Goal: Task Accomplishment & Management: Use online tool/utility

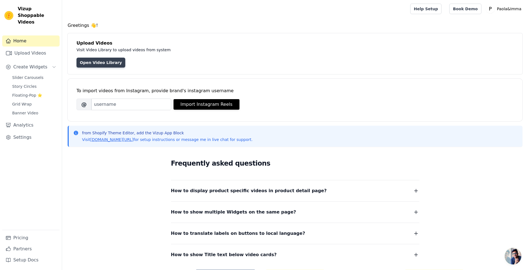
click at [103, 63] on link "Open Video Library" at bounding box center [100, 63] width 49 height 10
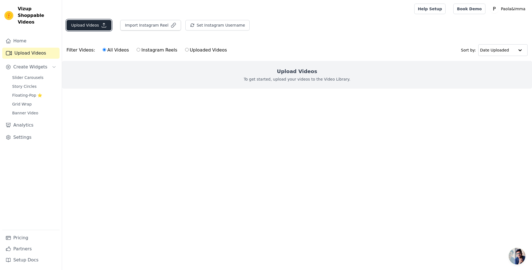
click at [101, 27] on icon "button" at bounding box center [104, 25] width 6 height 6
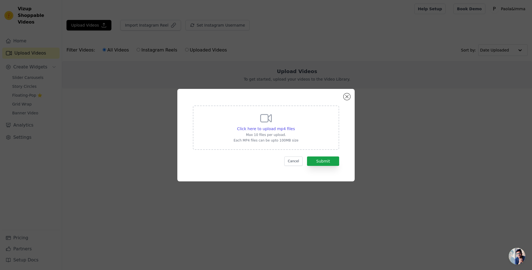
click at [273, 125] on div "Click here to upload mp4 files Max 10 files per upload. Each MP4 files can be u…" at bounding box center [265, 127] width 65 height 31
click at [294, 126] on input "Click here to upload mp4 files Max 10 files per upload. Each MP4 files can be u…" at bounding box center [294, 126] width 0 height 0
type input "C:\fakepath\instories_47A4043D-F539-46C7-BFD5-D1563F8510E0.mp4"
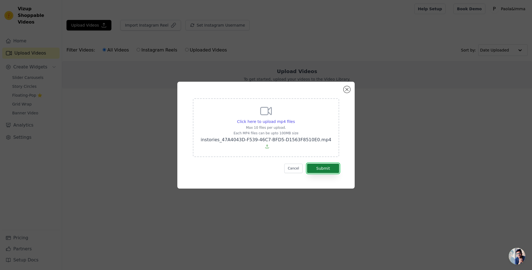
click at [331, 164] on button "Submit" at bounding box center [323, 168] width 32 height 9
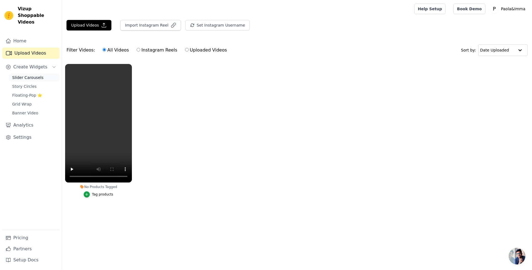
click at [39, 74] on link "Slider Carousels" at bounding box center [34, 78] width 51 height 8
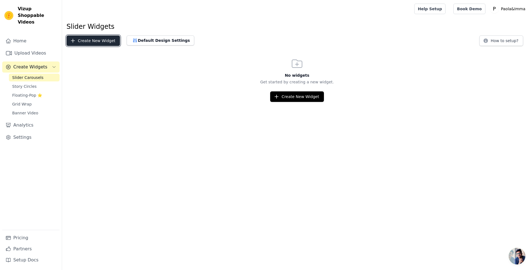
click at [97, 40] on button "Create New Widget" at bounding box center [92, 40] width 53 height 11
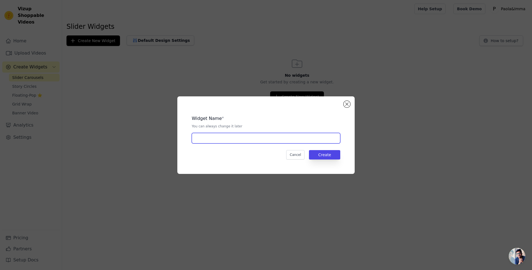
click at [230, 140] on input "text" at bounding box center [266, 138] width 148 height 11
type input "felpe"
click at [329, 155] on button "Create" at bounding box center [324, 154] width 31 height 9
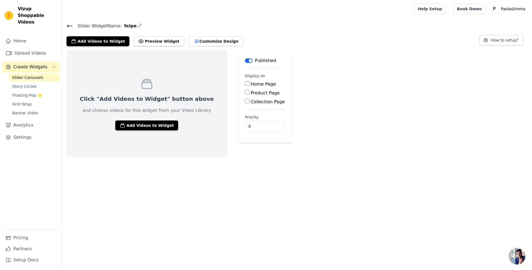
click at [251, 82] on label "Home Page" at bounding box center [263, 83] width 25 height 5
click at [245, 82] on input "Home Page" at bounding box center [247, 83] width 4 height 4
checkbox input "true"
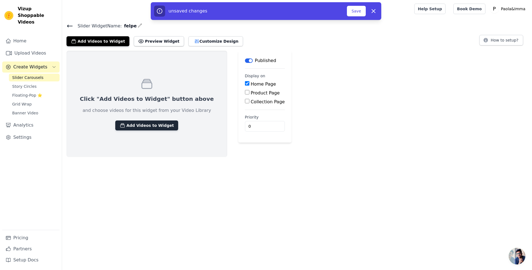
click at [143, 124] on button "Add Videos to Widget" at bounding box center [146, 125] width 63 height 10
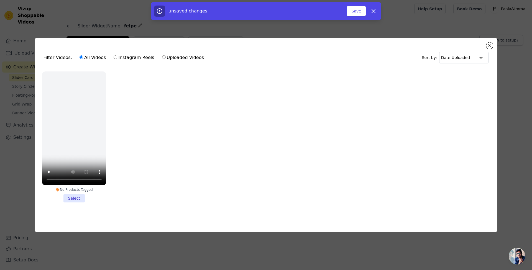
click at [71, 197] on li "No Products Tagged Select" at bounding box center [74, 136] width 64 height 131
click at [0, 0] on input "No Products Tagged Select" at bounding box center [0, 0] width 0 height 0
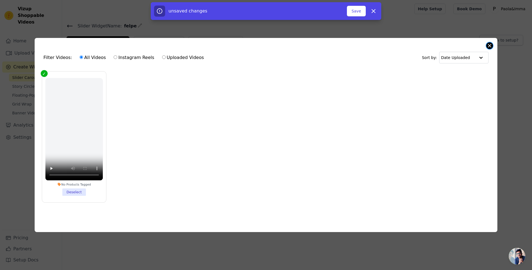
click at [487, 46] on button "Close modal" at bounding box center [489, 45] width 7 height 7
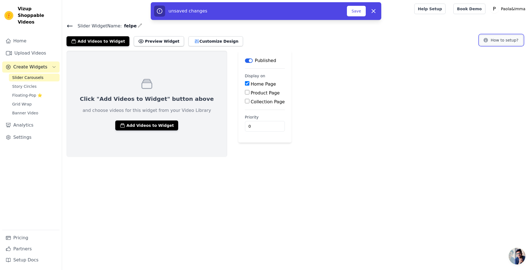
click at [515, 38] on button "How to setup?" at bounding box center [501, 40] width 44 height 11
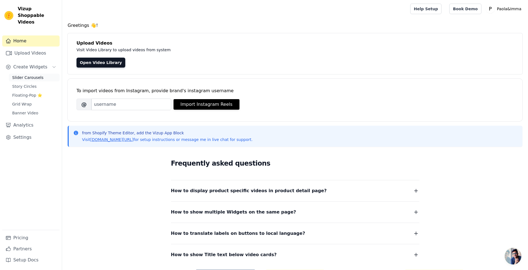
click at [41, 74] on link "Slider Carousels" at bounding box center [34, 78] width 51 height 8
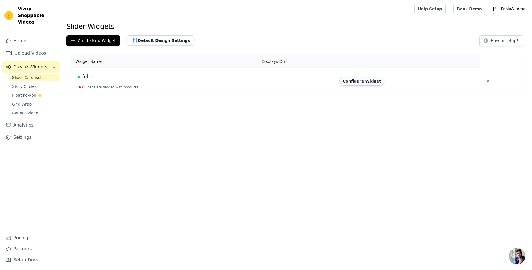
click at [369, 81] on button "Configure Widget" at bounding box center [361, 81] width 45 height 9
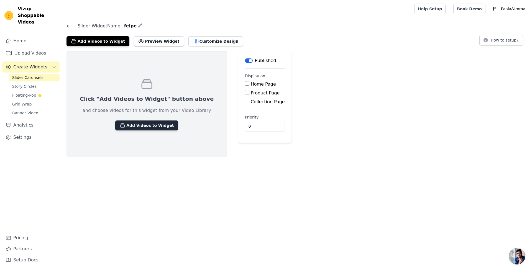
click at [140, 123] on button "Add Videos to Widget" at bounding box center [146, 125] width 63 height 10
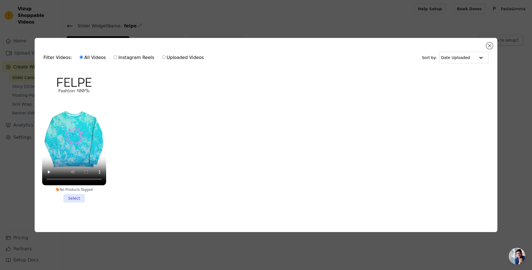
click at [69, 196] on li "No Products Tagged Select" at bounding box center [74, 136] width 64 height 131
click at [0, 0] on input "No Products Tagged Select" at bounding box center [0, 0] width 0 height 0
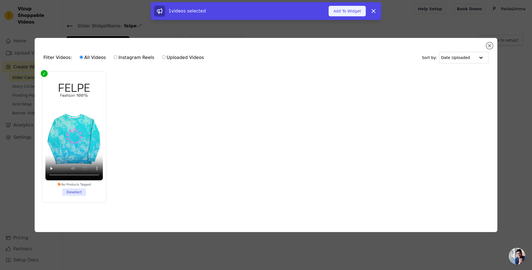
click at [360, 9] on button "Add To Widget" at bounding box center [346, 11] width 37 height 11
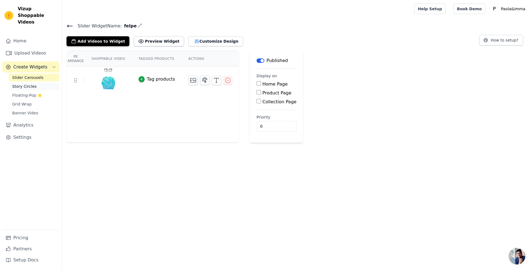
click at [38, 83] on link "Story Circles" at bounding box center [34, 87] width 51 height 8
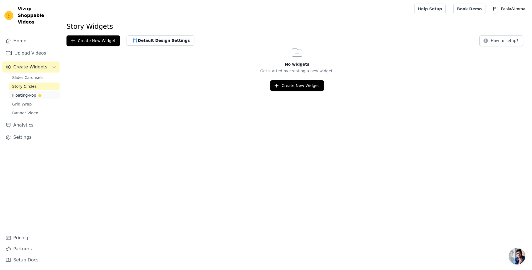
click at [23, 93] on span "Floating-Pop ⭐" at bounding box center [27, 96] width 30 height 6
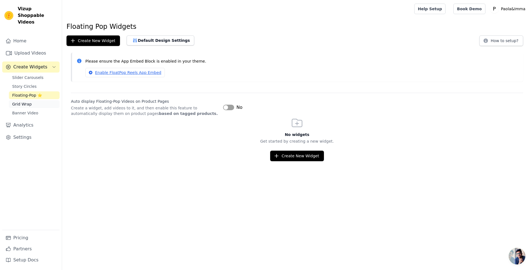
click at [27, 101] on span "Grid Wrap" at bounding box center [21, 104] width 19 height 6
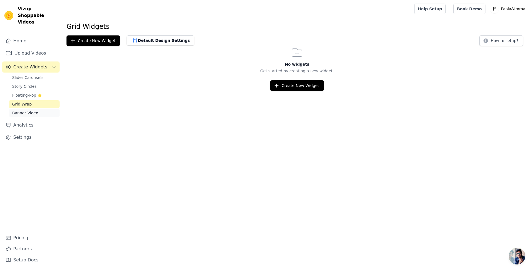
click at [29, 110] on span "Banner Video" at bounding box center [25, 113] width 26 height 6
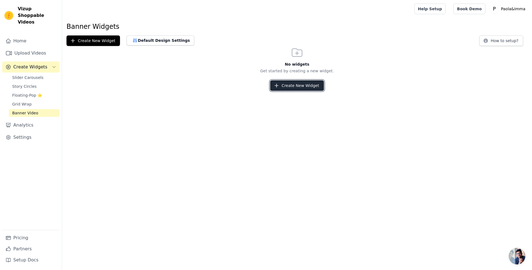
click at [303, 89] on button "Create New Widget" at bounding box center [296, 85] width 53 height 11
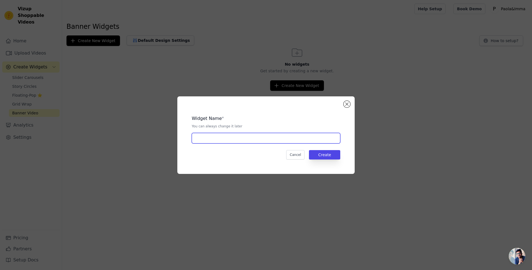
click at [240, 136] on input "text" at bounding box center [266, 138] width 148 height 11
type input "felpe"
click at [330, 159] on button "Create" at bounding box center [324, 154] width 31 height 9
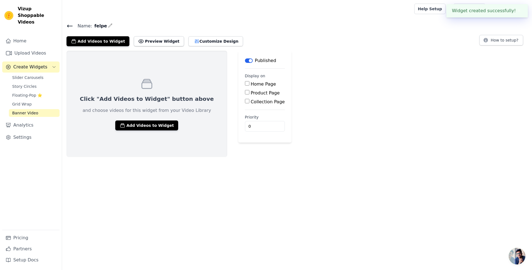
click at [251, 83] on label "Home Page" at bounding box center [263, 83] width 25 height 5
click at [245, 83] on input "Home Page" at bounding box center [247, 83] width 4 height 4
checkbox input "true"
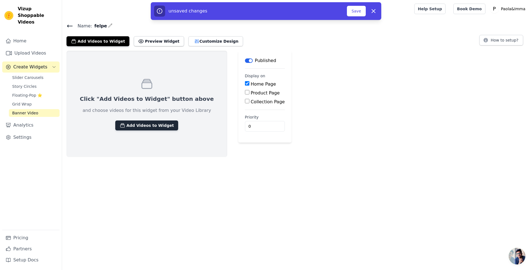
click at [148, 123] on button "Add Videos to Widget" at bounding box center [146, 125] width 63 height 10
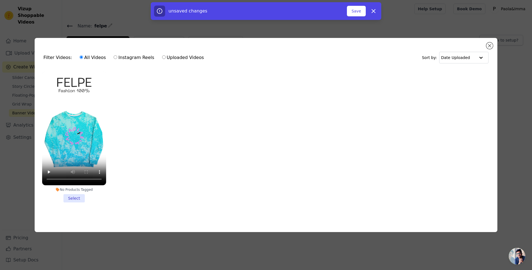
click at [73, 196] on li "No Products Tagged Select" at bounding box center [74, 136] width 64 height 131
click at [0, 0] on input "No Products Tagged Select" at bounding box center [0, 0] width 0 height 0
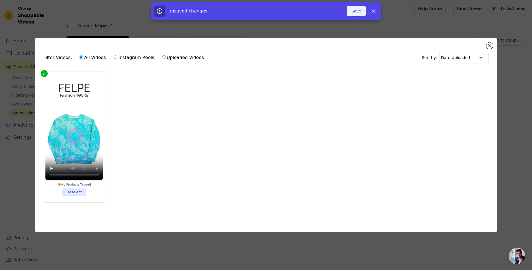
click at [355, 9] on button "Save" at bounding box center [356, 11] width 19 height 11
click at [356, 12] on button "Save" at bounding box center [356, 11] width 19 height 11
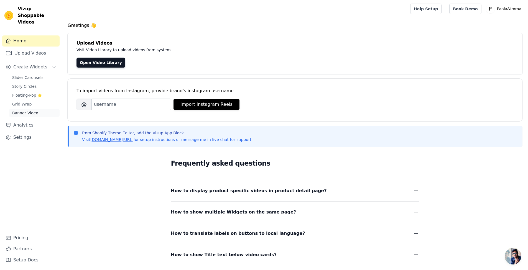
click at [29, 110] on span "Banner Video" at bounding box center [25, 113] width 26 height 6
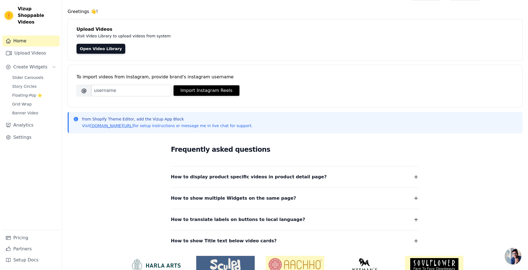
scroll to position [41, 0]
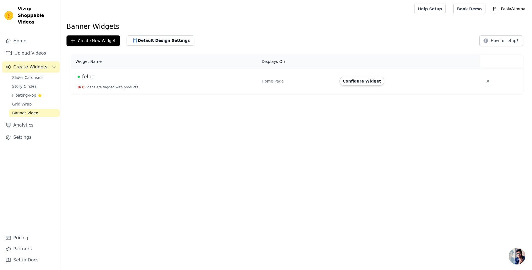
click at [374, 83] on button "Configure Widget" at bounding box center [361, 81] width 45 height 9
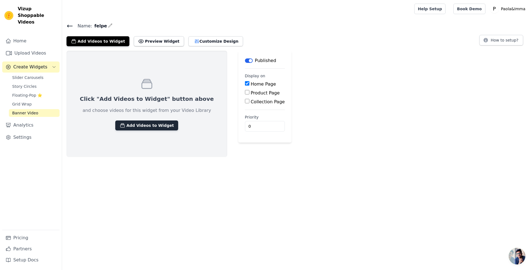
click at [136, 124] on button "Add Videos to Widget" at bounding box center [146, 125] width 63 height 10
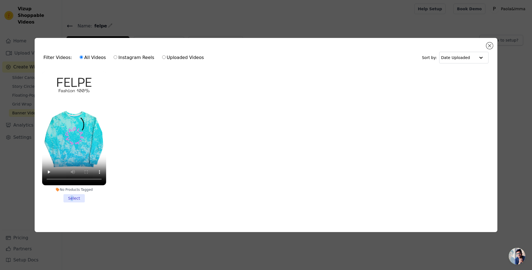
click at [72, 196] on li "No Products Tagged Select" at bounding box center [74, 136] width 64 height 131
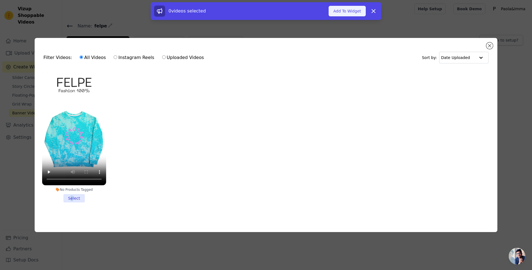
click at [345, 10] on button "Add To Widget" at bounding box center [346, 11] width 37 height 11
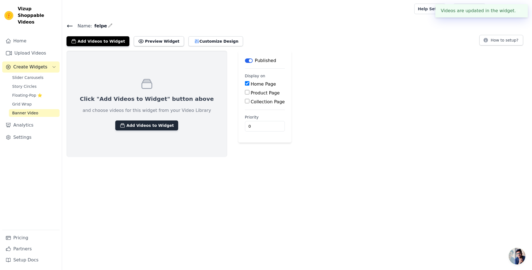
click at [136, 124] on button "Add Videos to Widget" at bounding box center [146, 125] width 63 height 10
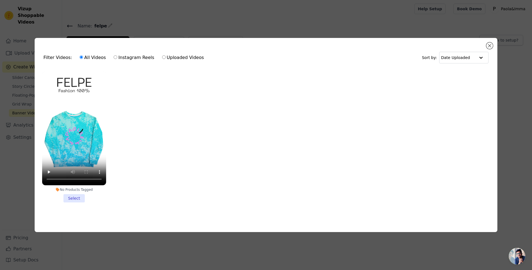
click at [69, 197] on li "No Products Tagged Select" at bounding box center [74, 136] width 64 height 131
click at [0, 0] on input "No Products Tagged Select" at bounding box center [0, 0] width 0 height 0
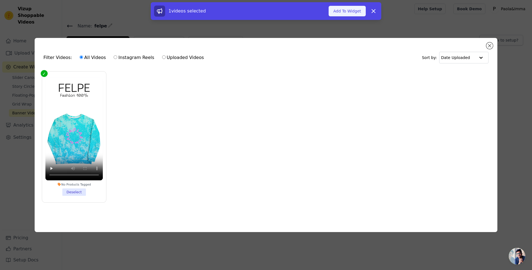
click at [343, 10] on button "Add To Widget" at bounding box center [346, 11] width 37 height 11
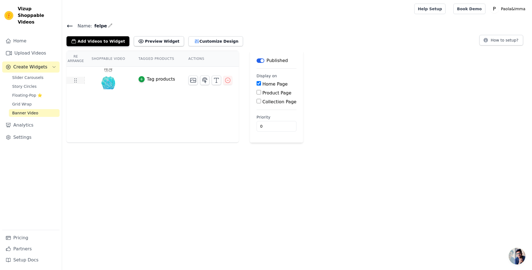
click at [73, 83] on icon at bounding box center [75, 80] width 7 height 7
click at [18, 132] on link "Settings" at bounding box center [30, 137] width 57 height 11
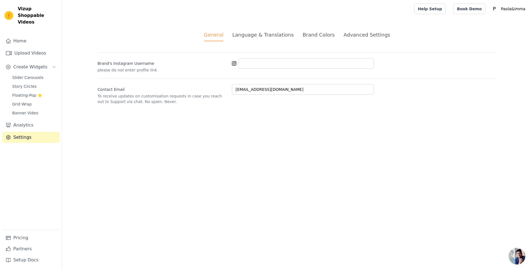
click at [350, 34] on div "Advanced Settings" at bounding box center [366, 34] width 47 height 7
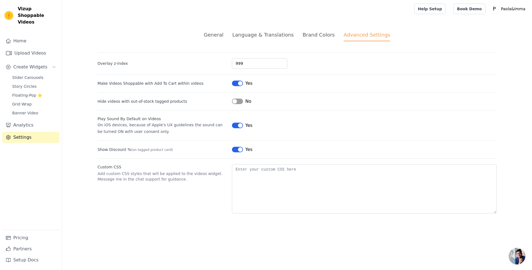
click at [236, 123] on button "Label" at bounding box center [237, 126] width 11 height 6
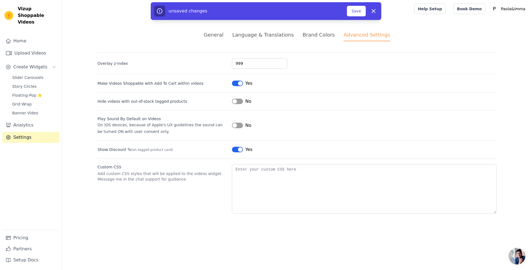
click at [235, 149] on button "Label" at bounding box center [237, 150] width 11 height 6
click at [361, 13] on button "Save" at bounding box center [356, 11] width 19 height 11
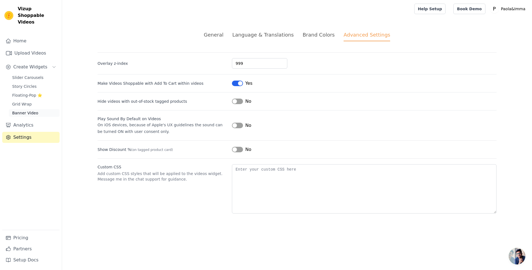
click at [36, 109] on link "Banner Video" at bounding box center [34, 113] width 51 height 8
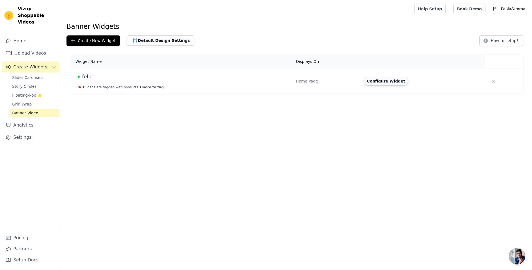
click at [374, 81] on button "Configure Widget" at bounding box center [385, 81] width 45 height 9
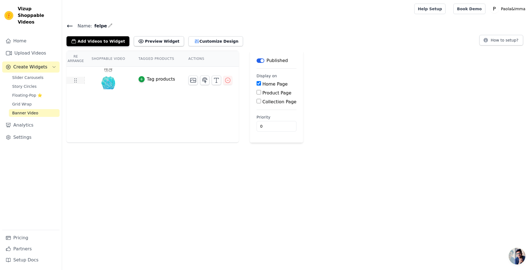
click at [78, 80] on icon at bounding box center [75, 80] width 7 height 7
click at [224, 80] on icon "button" at bounding box center [227, 80] width 7 height 7
click at [224, 79] on icon "button" at bounding box center [227, 80] width 7 height 7
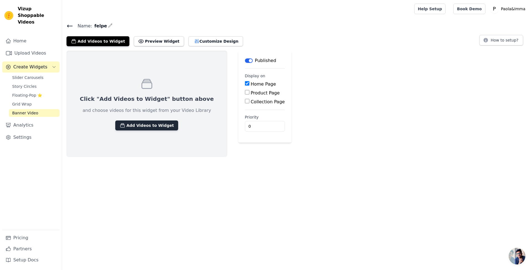
click at [140, 123] on button "Add Videos to Widget" at bounding box center [146, 125] width 63 height 10
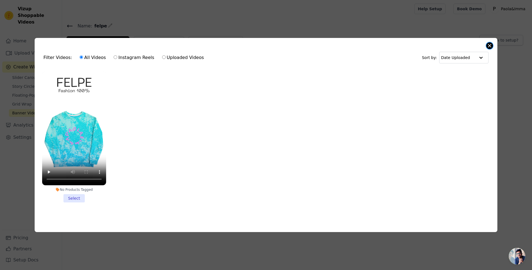
click at [487, 42] on button "Close modal" at bounding box center [489, 45] width 7 height 7
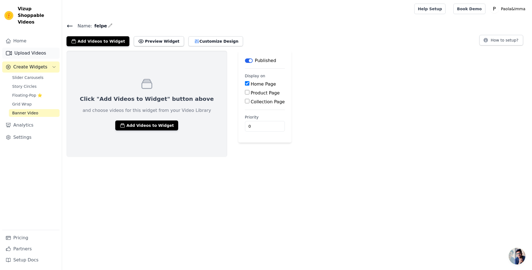
click at [47, 48] on link "Upload Videos" at bounding box center [30, 53] width 57 height 11
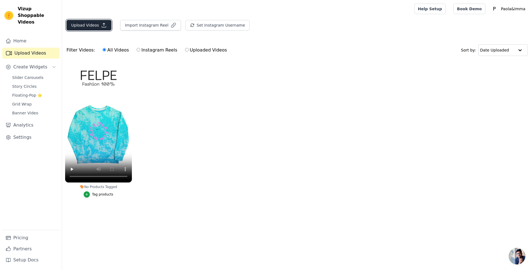
click at [101, 28] on icon "button" at bounding box center [104, 25] width 6 height 6
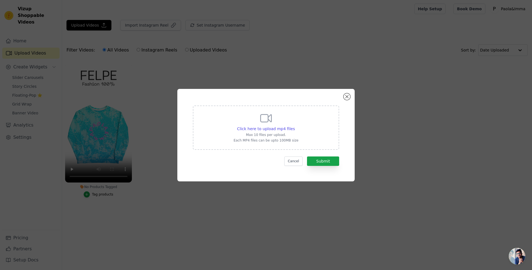
click at [257, 118] on div "Click here to upload mp4 files Max 10 files per upload. Each MP4 files can be u…" at bounding box center [265, 127] width 65 height 31
click at [294, 126] on input "Click here to upload mp4 files Max 10 files per upload. Each MP4 files can be u…" at bounding box center [294, 126] width 0 height 0
type input "C:\fakepath\copy_D39013D3-BDAB-4991-8E64-27D58D71F2A4.mp4"
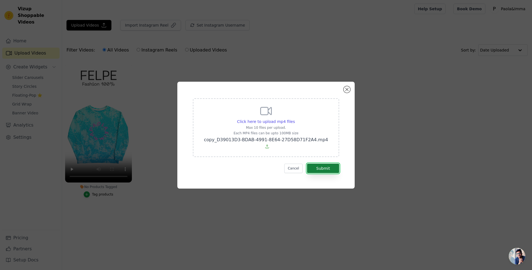
click at [332, 167] on button "Submit" at bounding box center [323, 168] width 32 height 9
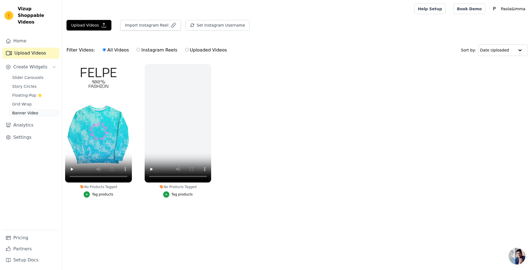
click at [38, 109] on link "Banner Video" at bounding box center [34, 113] width 51 height 8
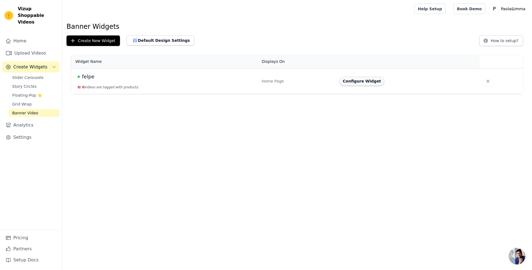
click at [368, 79] on button "Configure Widget" at bounding box center [361, 81] width 45 height 9
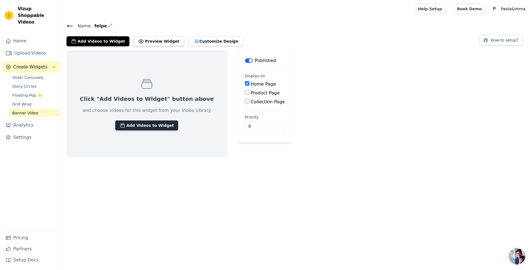
click at [149, 127] on button "Add Videos to Widget" at bounding box center [146, 125] width 63 height 10
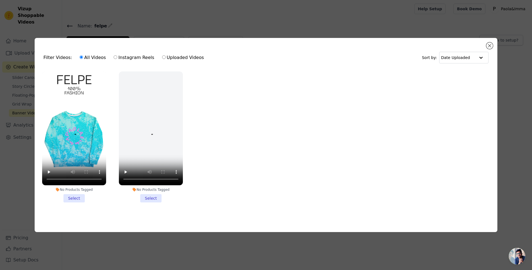
click at [75, 195] on li "No Products Tagged Select" at bounding box center [74, 136] width 64 height 131
click at [0, 0] on input "No Products Tagged Select" at bounding box center [0, 0] width 0 height 0
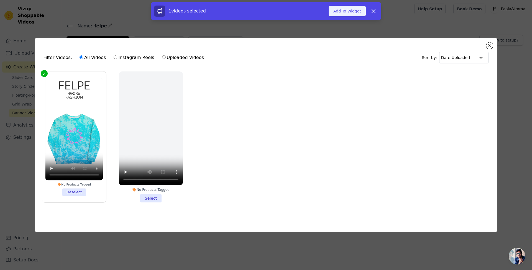
click at [347, 10] on button "Add To Widget" at bounding box center [346, 11] width 37 height 11
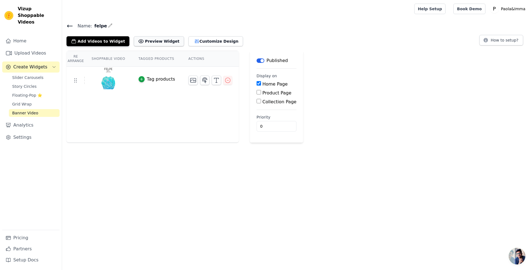
click at [156, 41] on button "Preview Widget" at bounding box center [159, 41] width 50 height 10
